Goal: Transaction & Acquisition: Purchase product/service

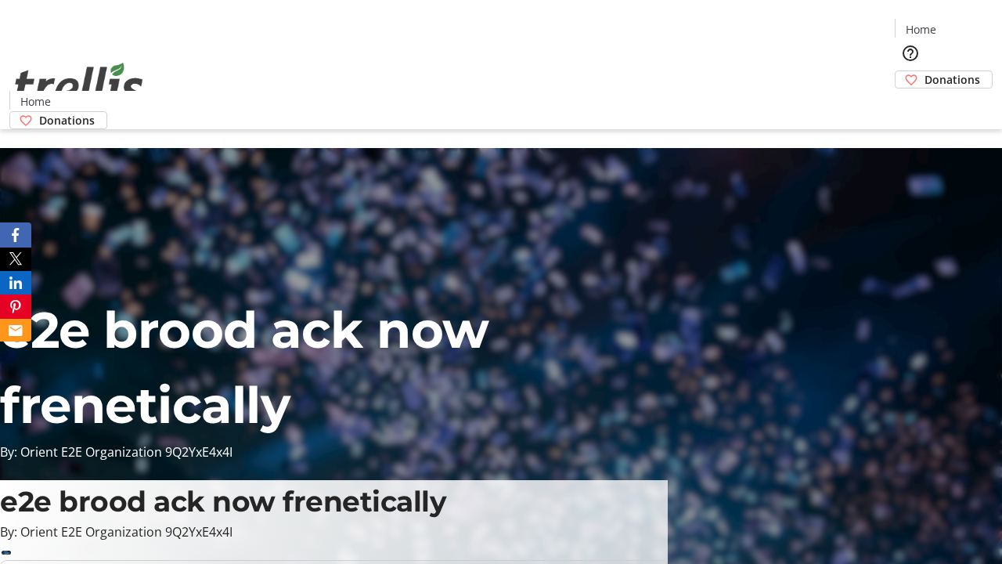
click at [925, 71] on span "Donations" at bounding box center [953, 79] width 56 height 16
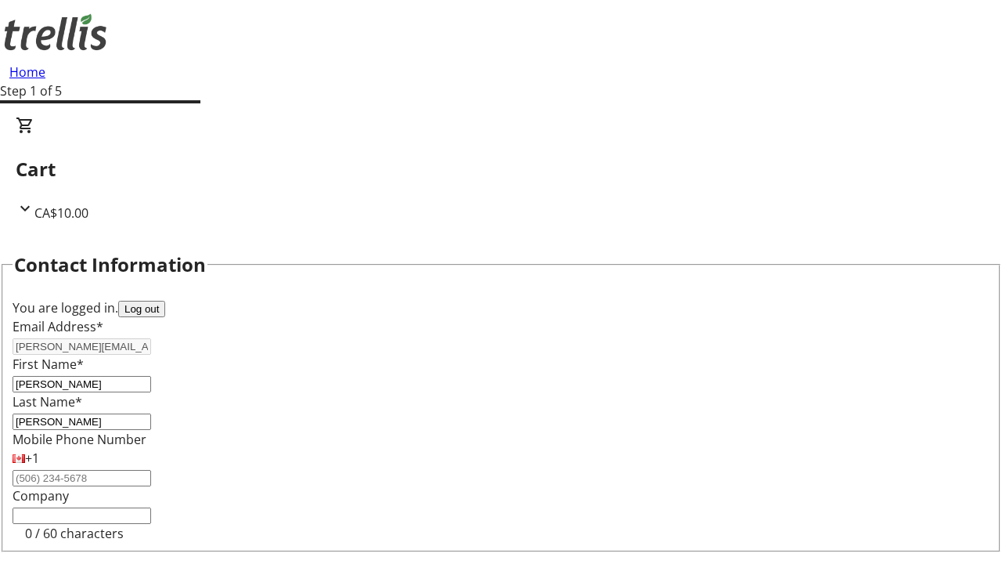
select select "CA"
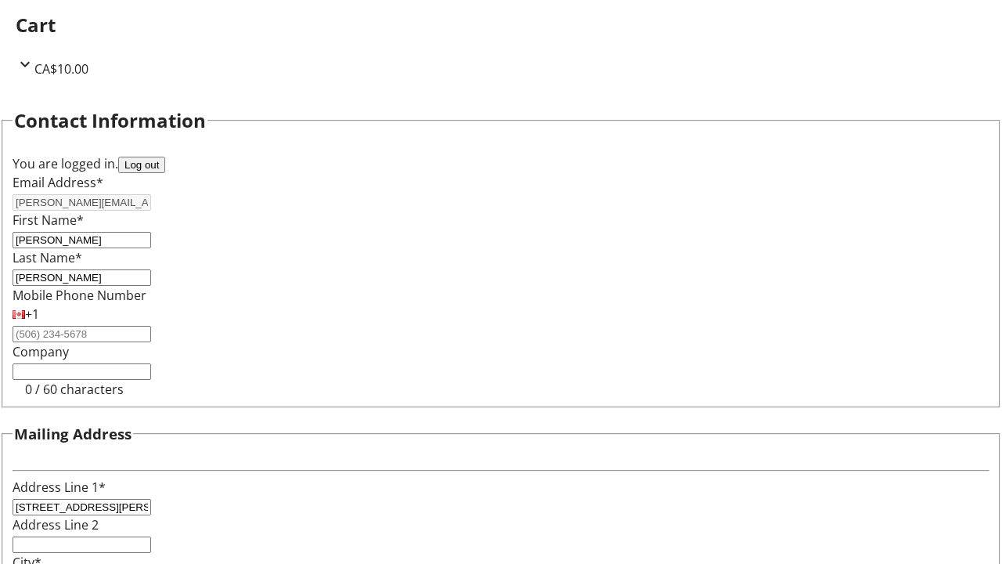
select select "BC"
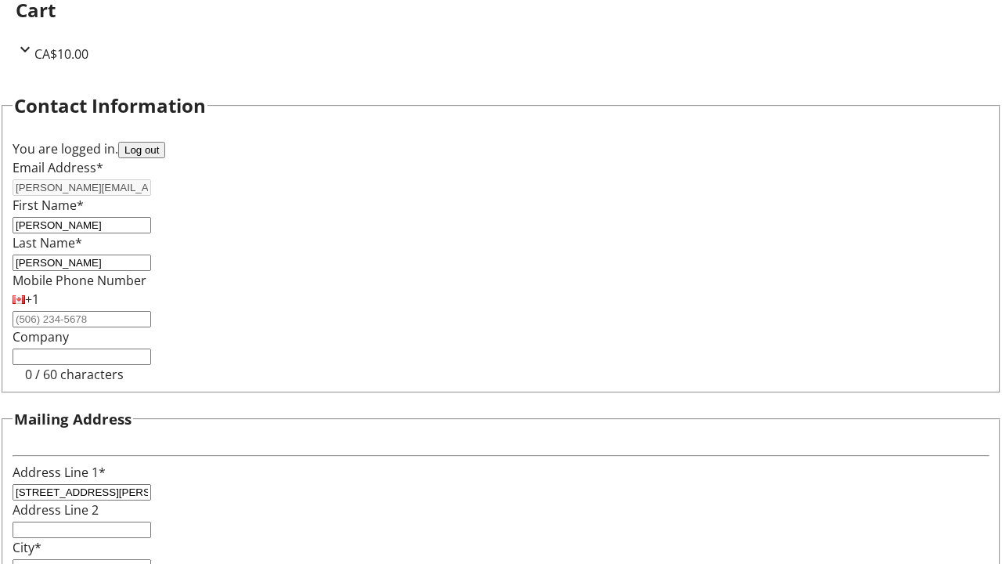
type input "Kelowna"
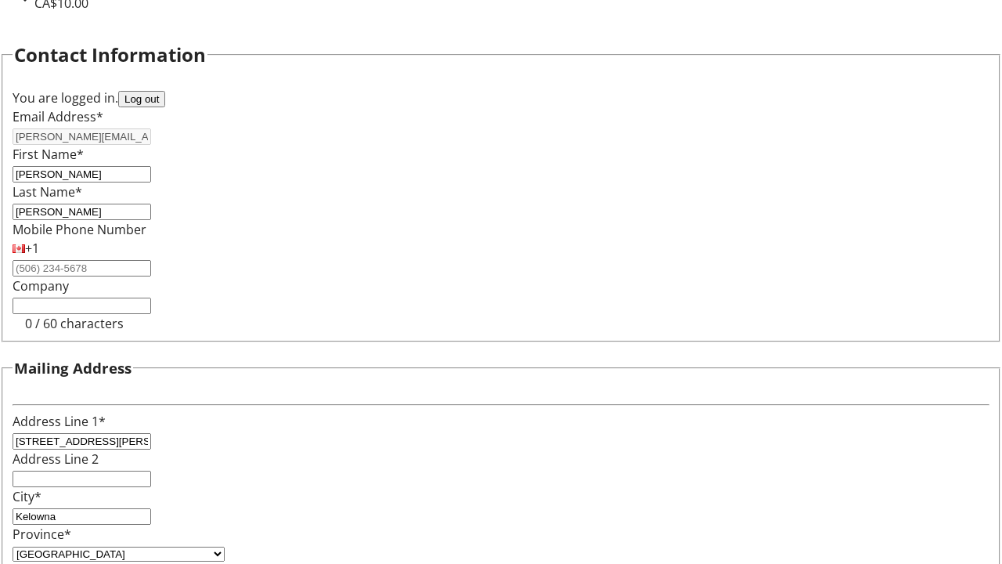
type input "V1Y 0C2"
